Goal: Task Accomplishment & Management: Use online tool/utility

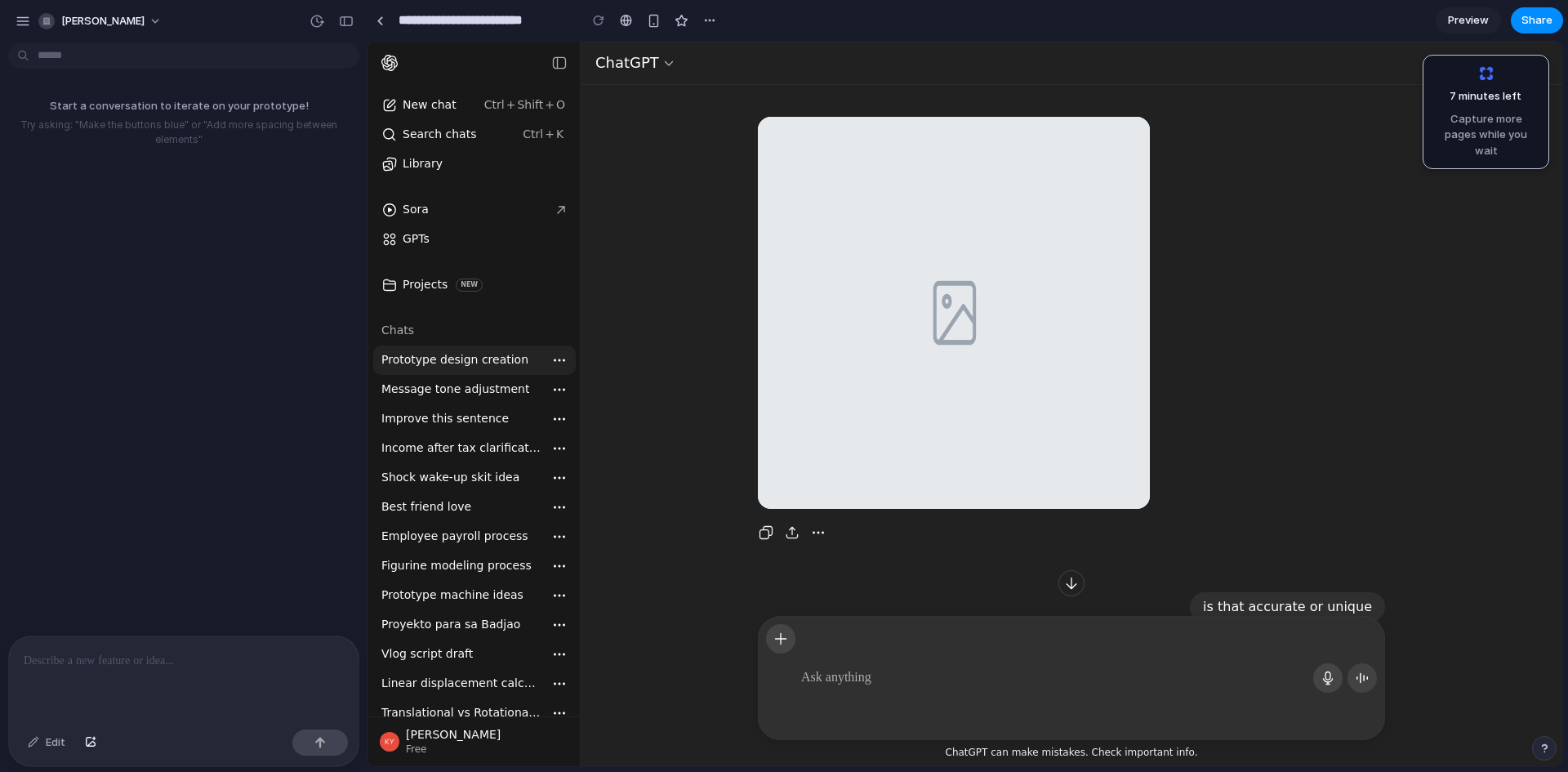
scroll to position [5469, 0]
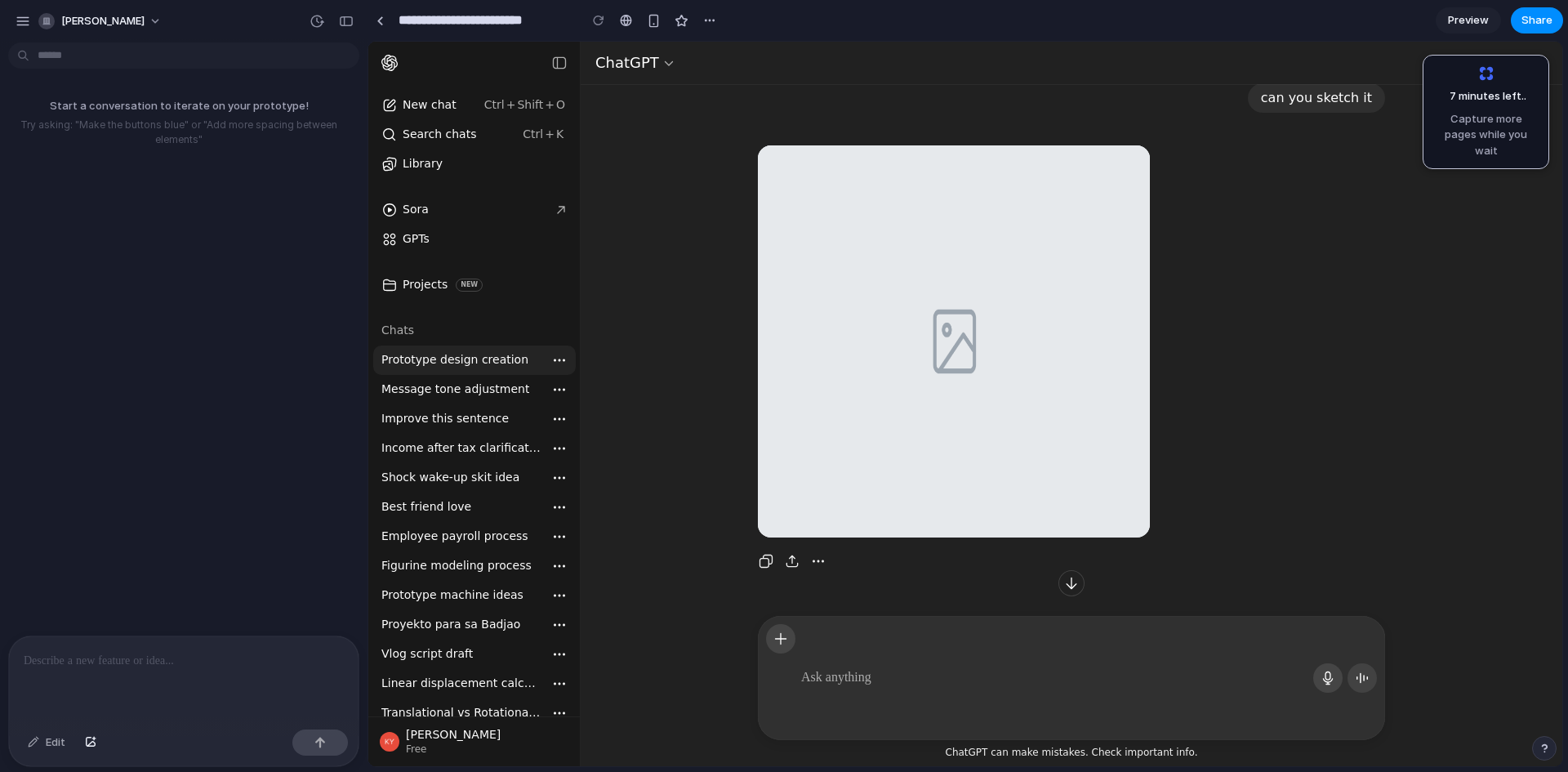
click at [955, 241] on img "Generated image" at bounding box center [954, 341] width 392 height 392
click at [211, 687] on div at bounding box center [183, 679] width 350 height 87
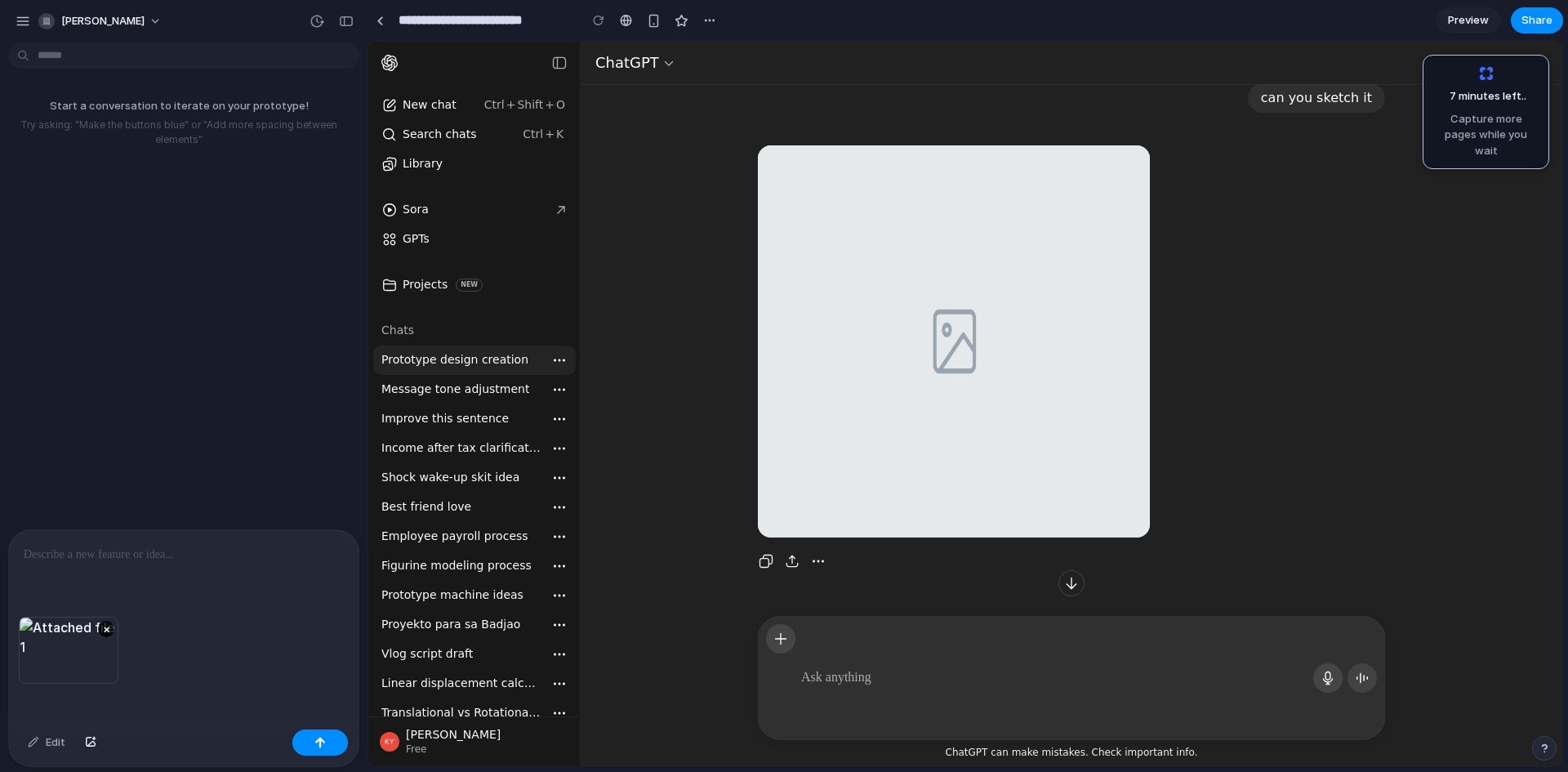
click at [288, 747] on div "Edit" at bounding box center [183, 744] width 350 height 43
click at [306, 739] on button "button" at bounding box center [320, 743] width 56 height 26
